Goal: Navigation & Orientation: Find specific page/section

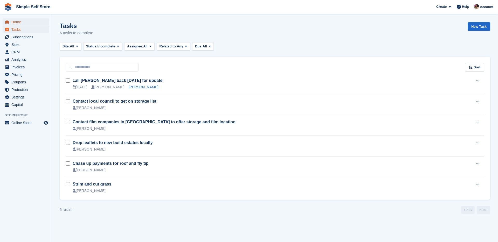
click at [29, 24] on span "Home" at bounding box center [26, 21] width 31 height 7
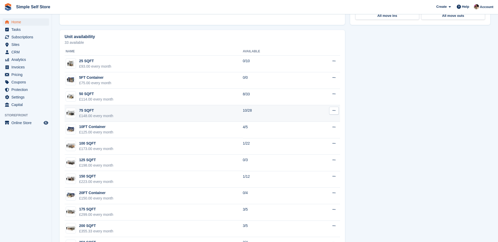
scroll to position [279, 0]
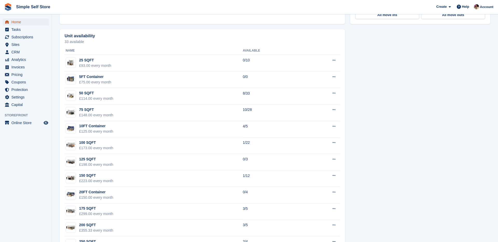
click at [39, 22] on span "Home" at bounding box center [26, 21] width 31 height 7
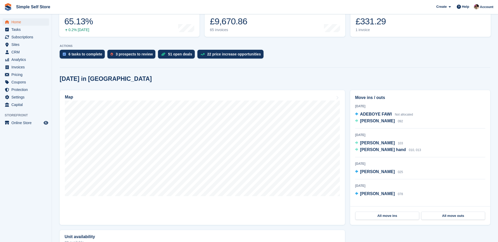
scroll to position [92, 0]
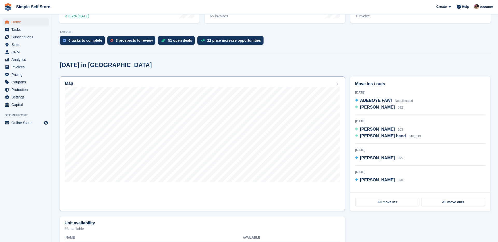
click at [257, 201] on link "Map" at bounding box center [202, 143] width 285 height 135
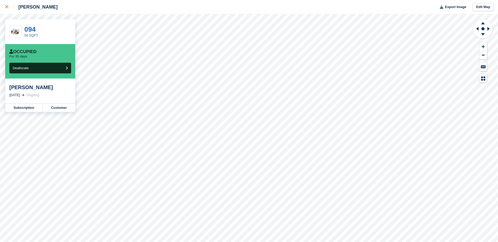
click at [7, 8] on icon at bounding box center [6, 6] width 3 height 3
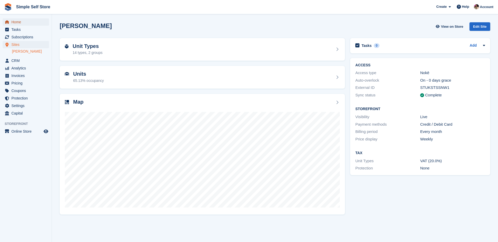
click at [19, 24] on span "Home" at bounding box center [26, 21] width 31 height 7
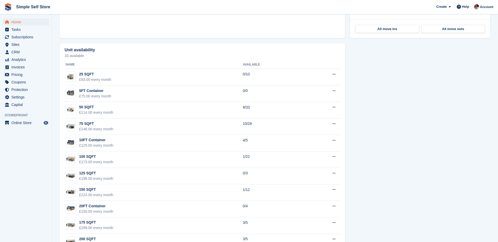
scroll to position [267, 0]
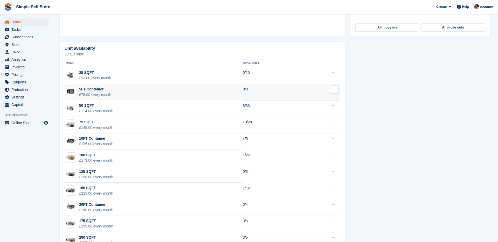
click at [337, 92] on button at bounding box center [334, 90] width 10 height 8
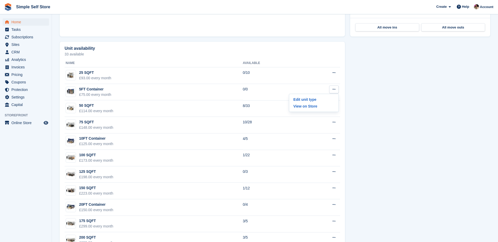
click at [228, 60] on th "Name" at bounding box center [154, 63] width 178 height 8
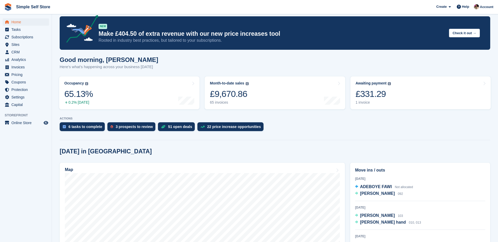
scroll to position [0, 0]
